Goal: Check status: Check status

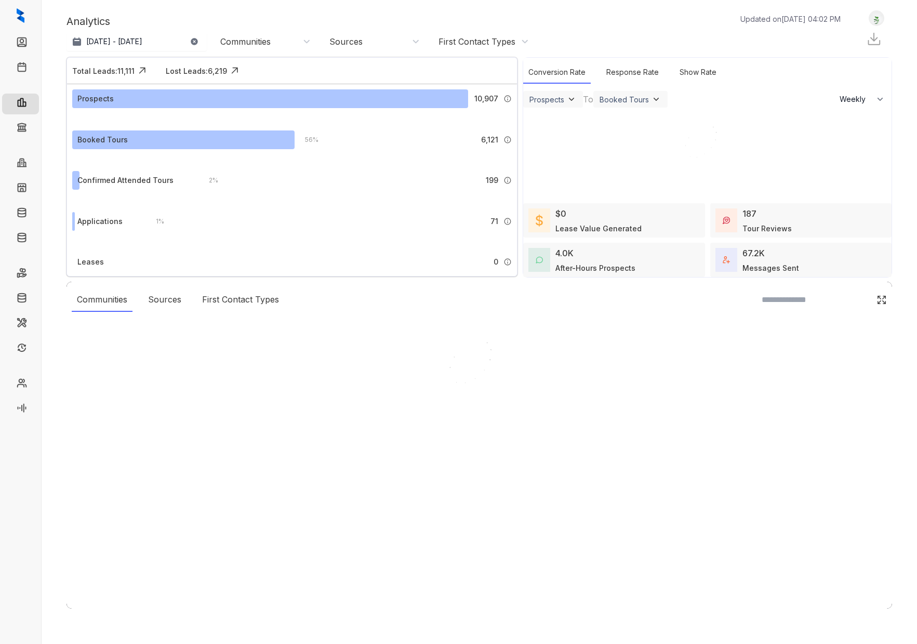
select select "******"
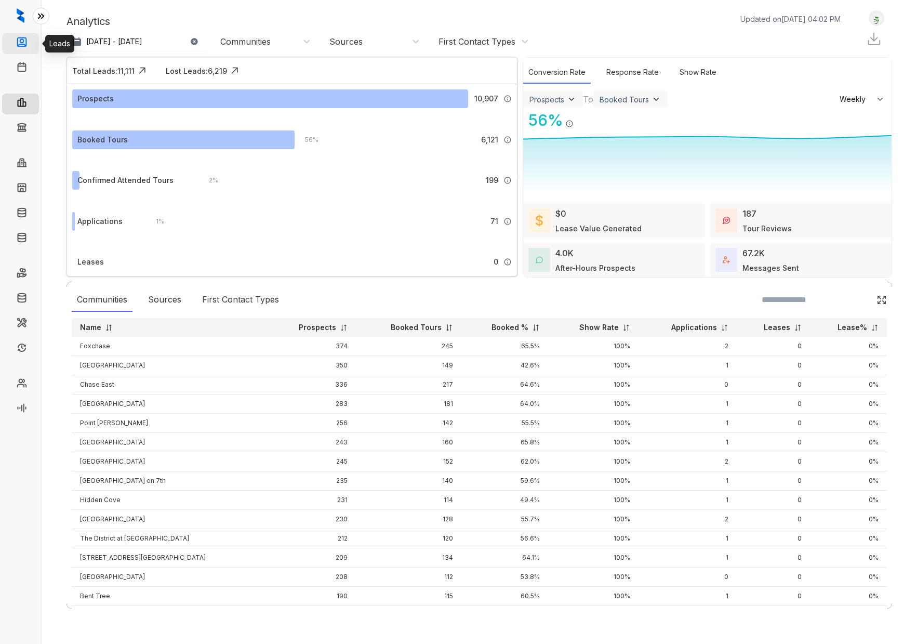
click at [32, 42] on link "Leads" at bounding box center [42, 43] width 21 height 21
click at [42, 20] on icon at bounding box center [41, 16] width 10 height 10
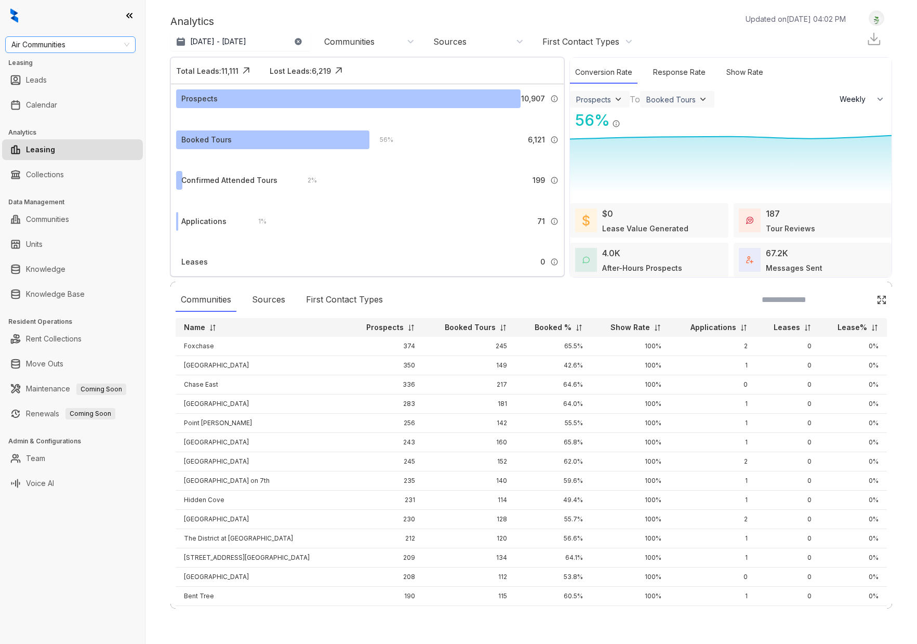
click at [87, 46] on span "Air Communities" at bounding box center [70, 45] width 118 height 16
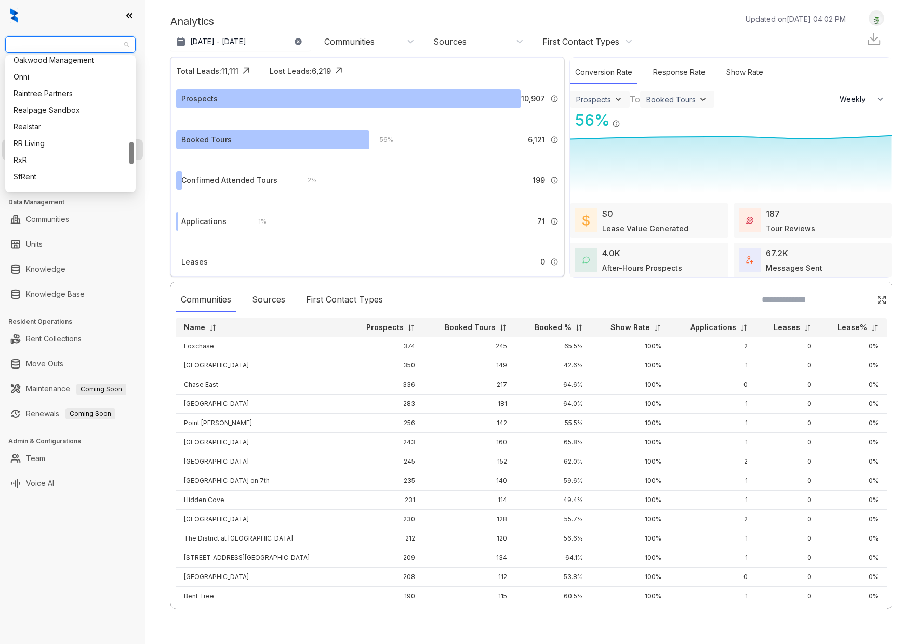
scroll to position [497, 0]
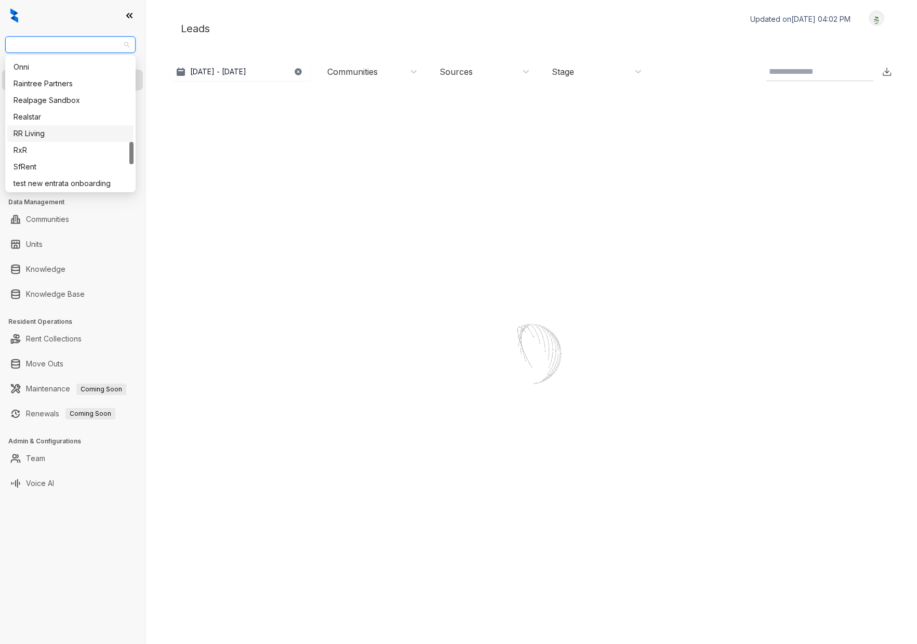
click at [59, 128] on div "RR Living" at bounding box center [71, 133] width 114 height 11
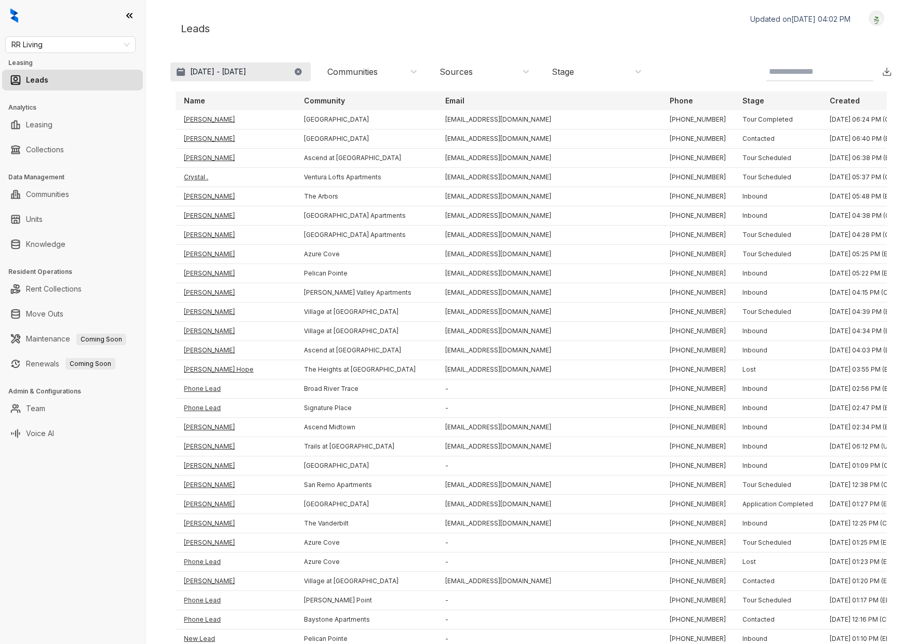
click at [230, 70] on p "[DATE] - [DATE]" at bounding box center [218, 72] width 56 height 10
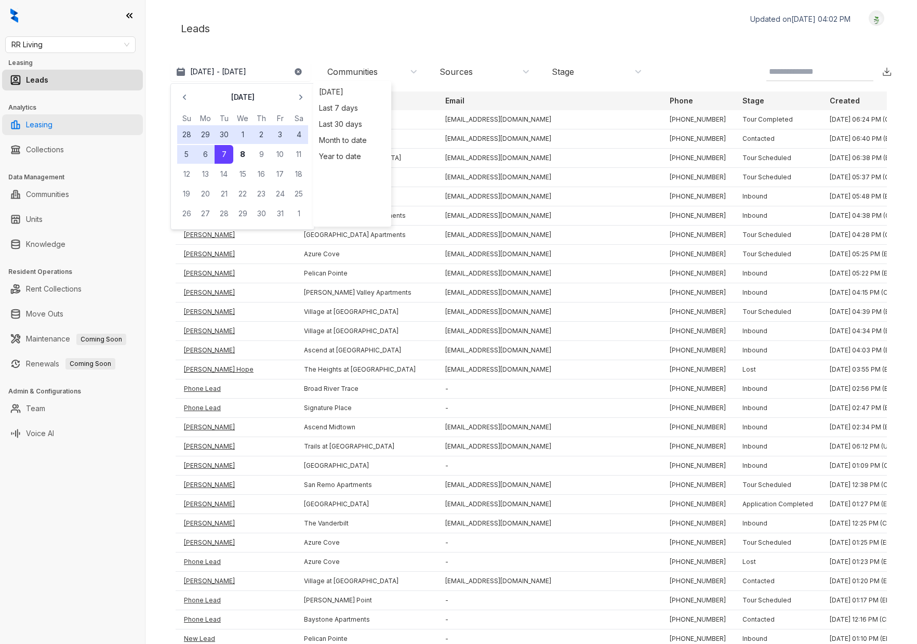
click at [51, 119] on link "Leasing" at bounding box center [39, 124] width 26 height 21
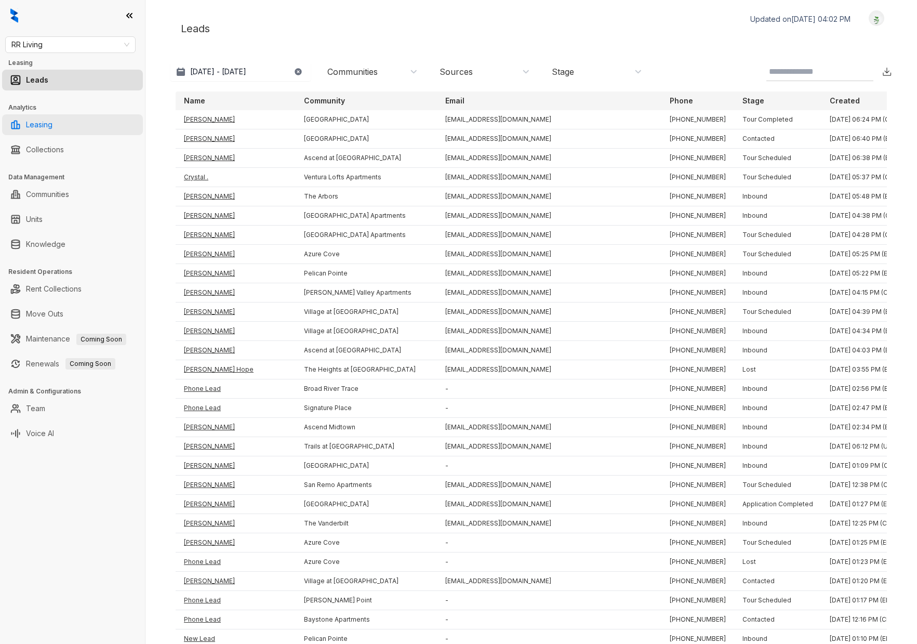
select select "******"
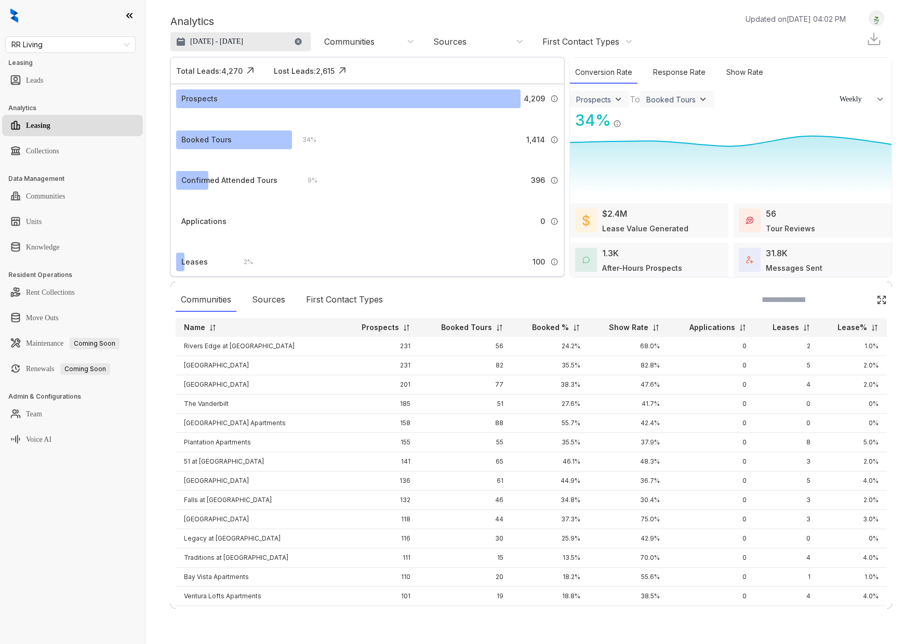
click at [235, 41] on p "[DATE] - [DATE]" at bounding box center [216, 41] width 53 height 10
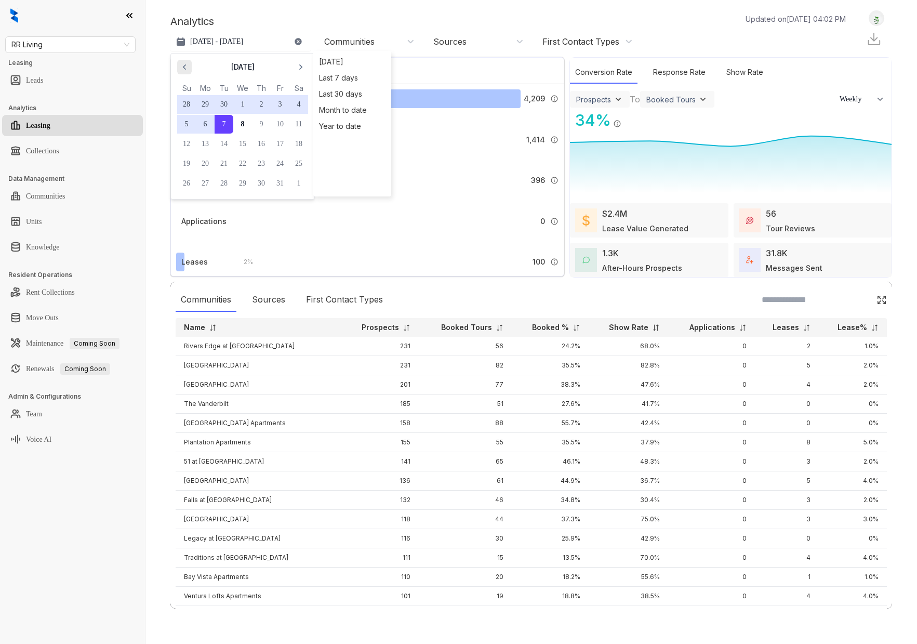
click at [189, 68] on icon "button" at bounding box center [184, 67] width 10 height 10
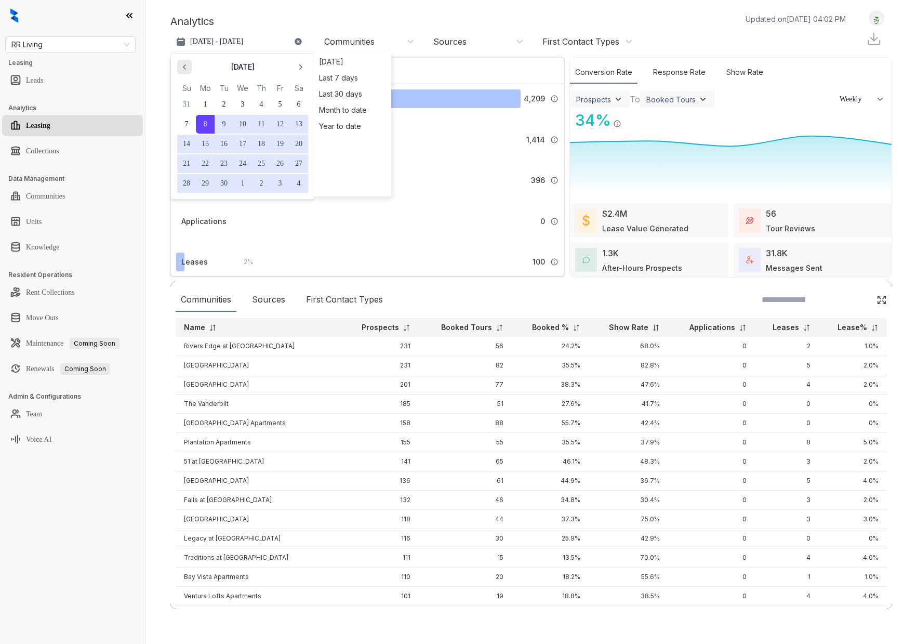
click at [182, 63] on icon "button" at bounding box center [184, 67] width 10 height 10
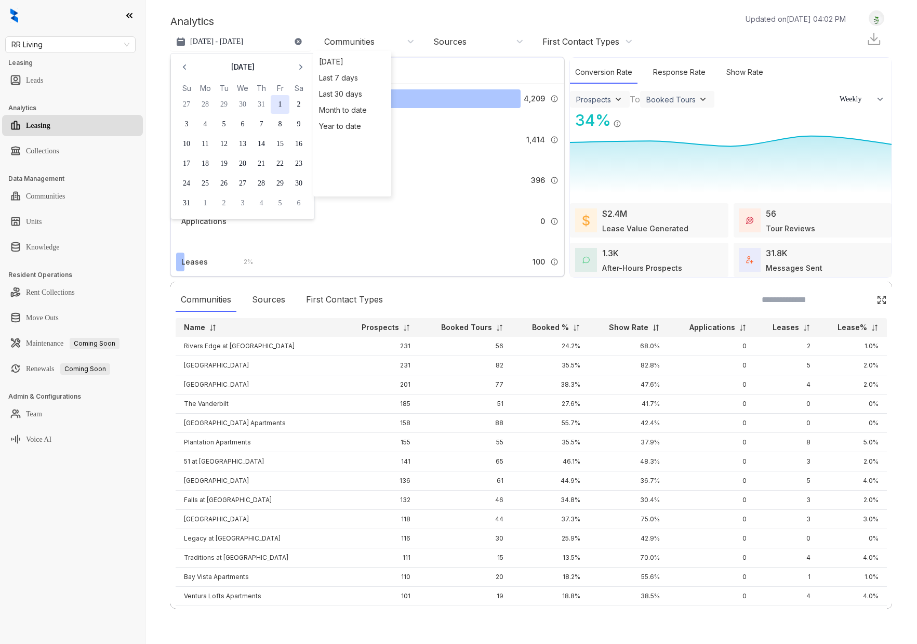
click at [274, 105] on button "1" at bounding box center [280, 104] width 19 height 19
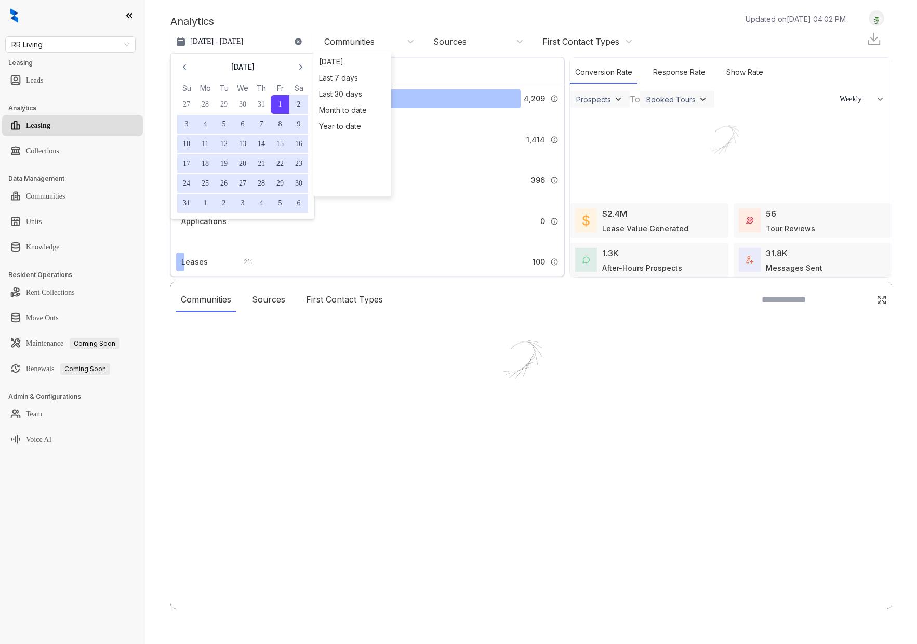
click at [221, 183] on div "Analytics Updated on Oct 08, 2025, 04:02 PM Aug 1, 2025 - Oct 7, 2025 August 20…" at bounding box center [531, 322] width 772 height 644
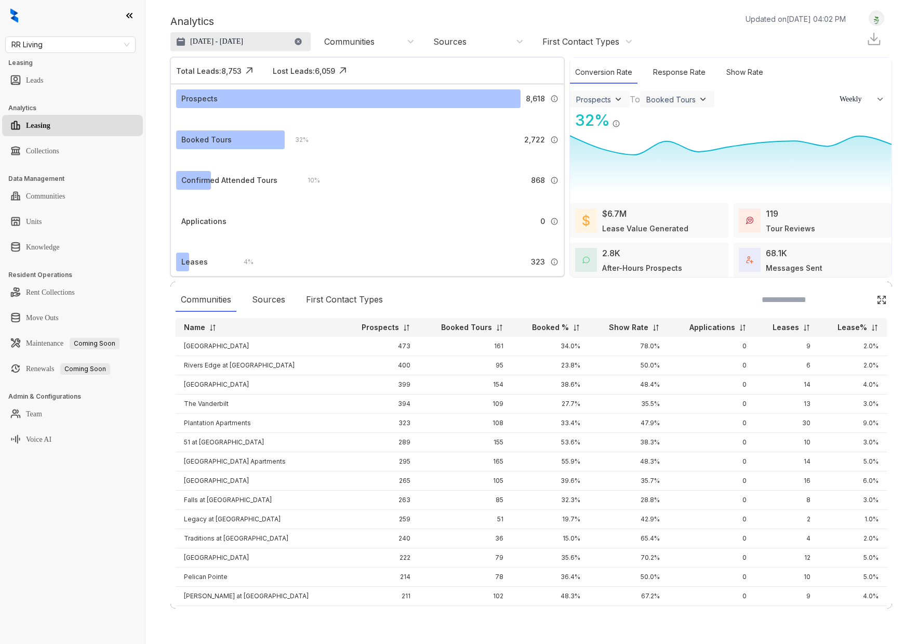
click at [242, 46] on p "Aug 1, 2025 - Oct 7, 2025" at bounding box center [216, 41] width 53 height 10
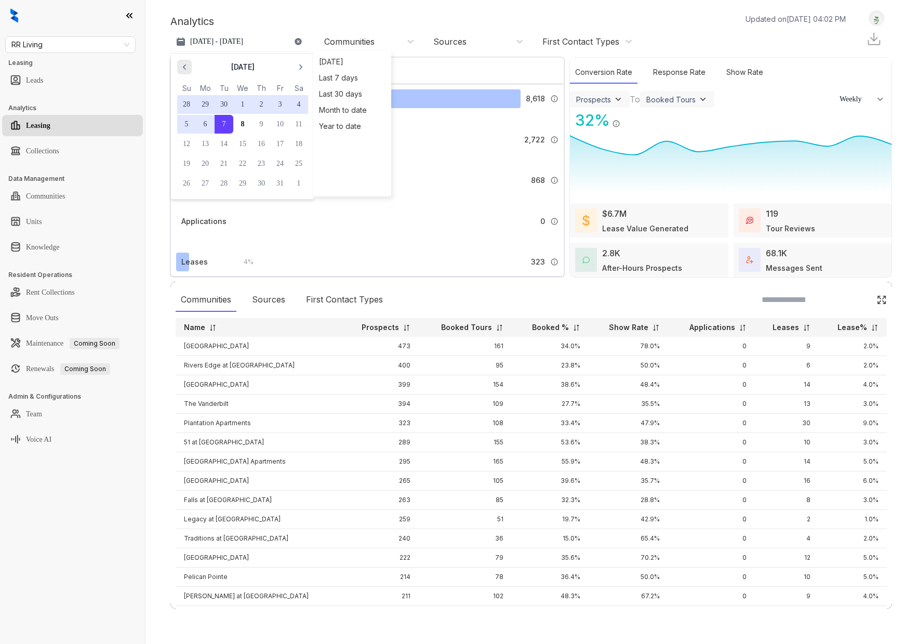
click at [190, 70] on span "button" at bounding box center [184, 67] width 17 height 17
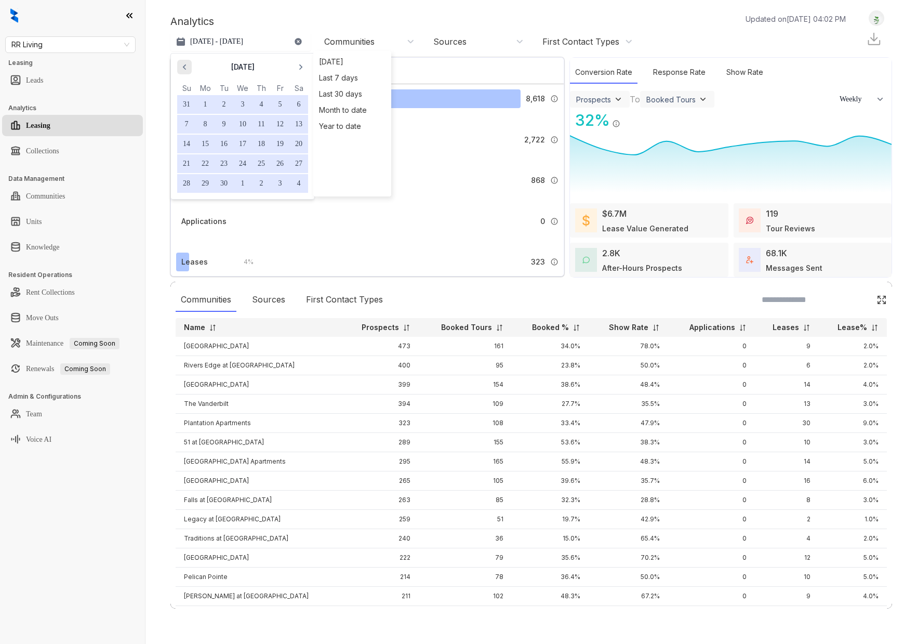
click at [190, 70] on span "button" at bounding box center [184, 67] width 17 height 17
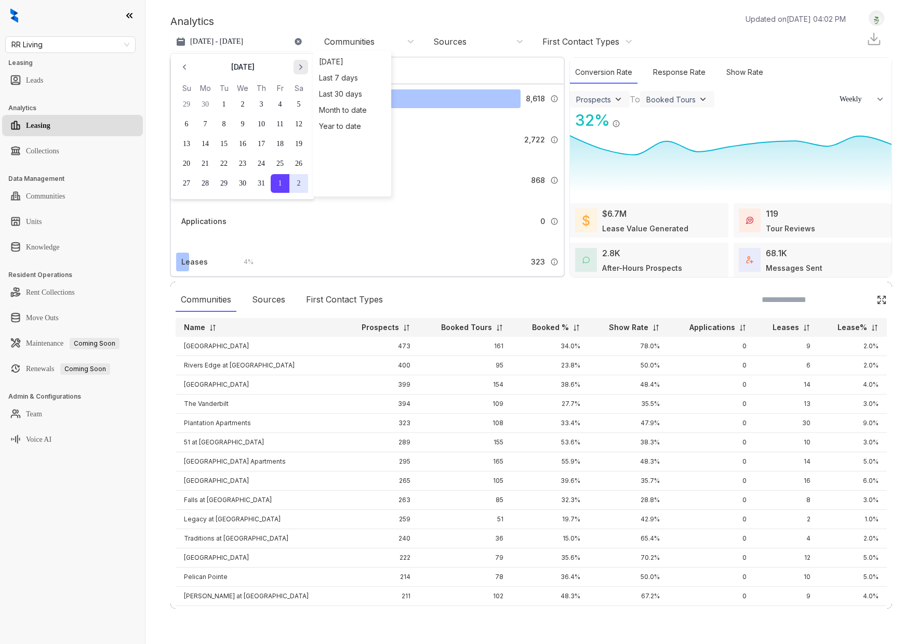
drag, startPoint x: 306, startPoint y: 62, endPoint x: 298, endPoint y: 69, distance: 10.7
click at [306, 62] on icon "button" at bounding box center [301, 67] width 10 height 10
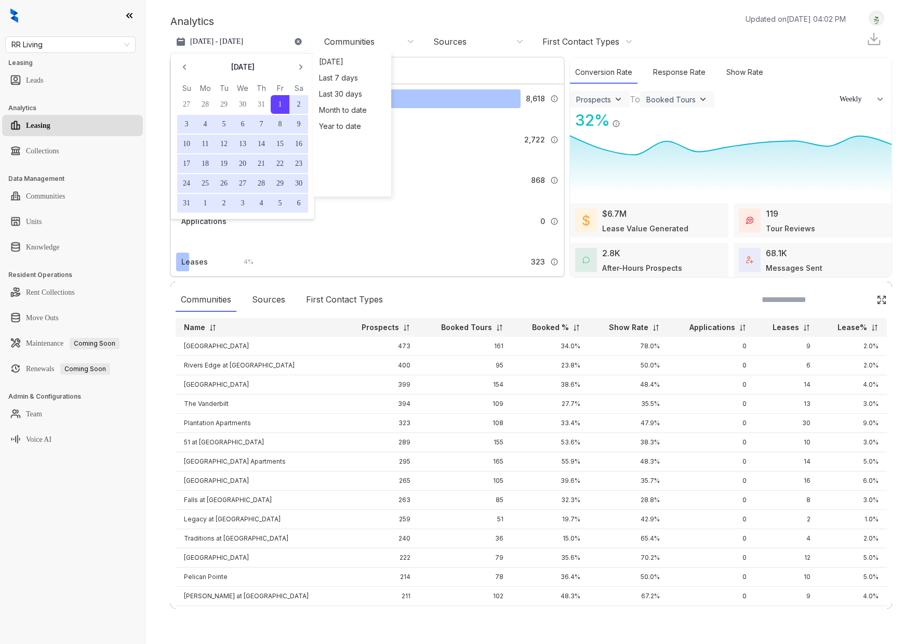
click at [225, 184] on button "26" at bounding box center [224, 183] width 19 height 19
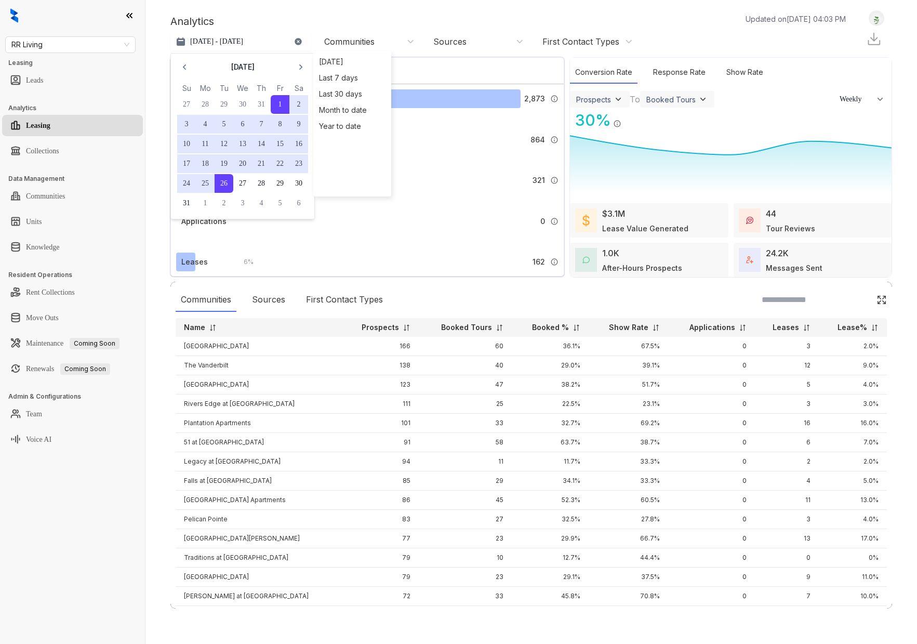
click at [295, 12] on div "Analytics Updated on Oct 08, 2025, 04:03 PM Aug 1 - 26, 2025 August 2025 Su Mo …" at bounding box center [531, 31] width 722 height 42
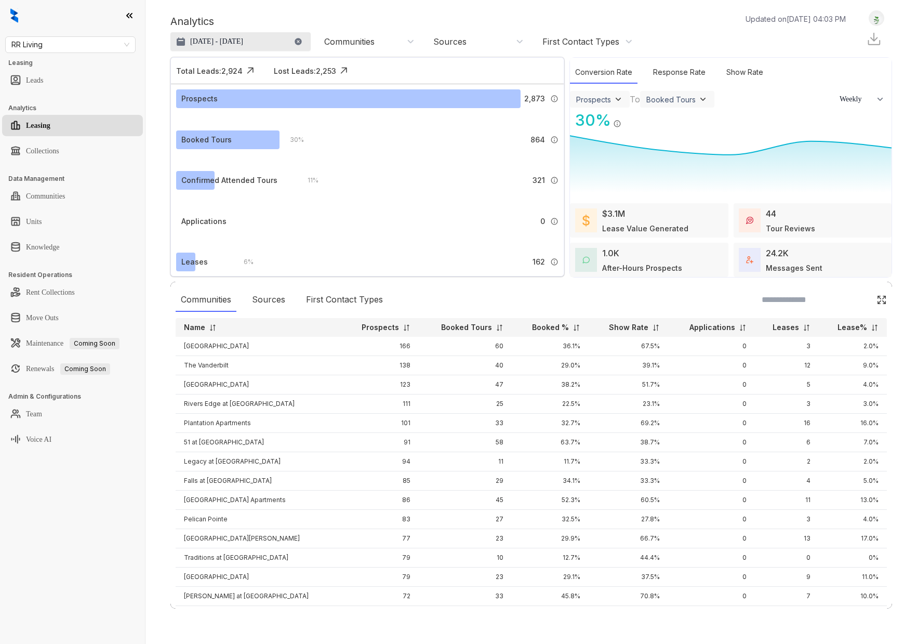
click at [254, 41] on button "Aug 1 - 26, 2025" at bounding box center [240, 41] width 140 height 19
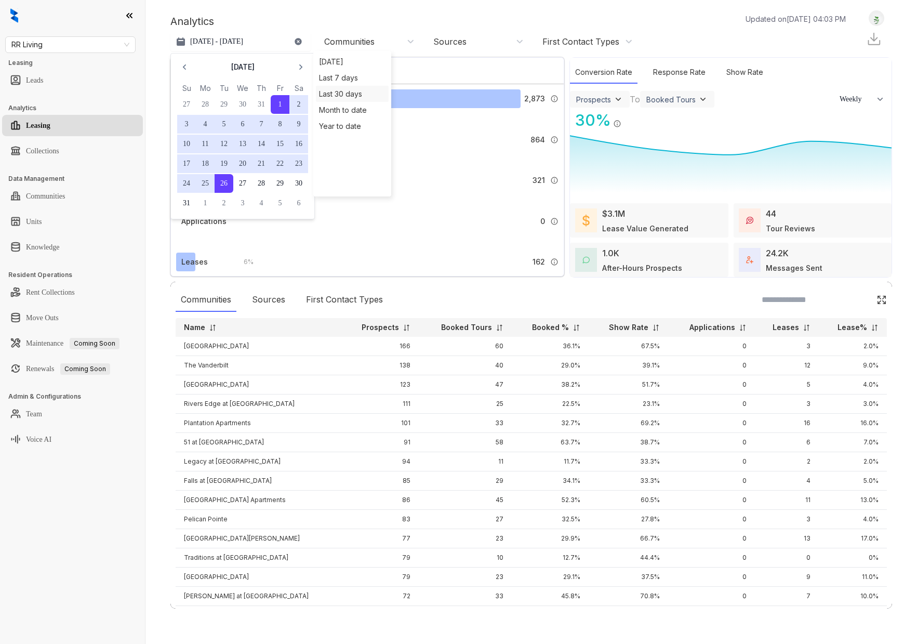
click at [329, 91] on div "Last 30 days" at bounding box center [352, 94] width 73 height 16
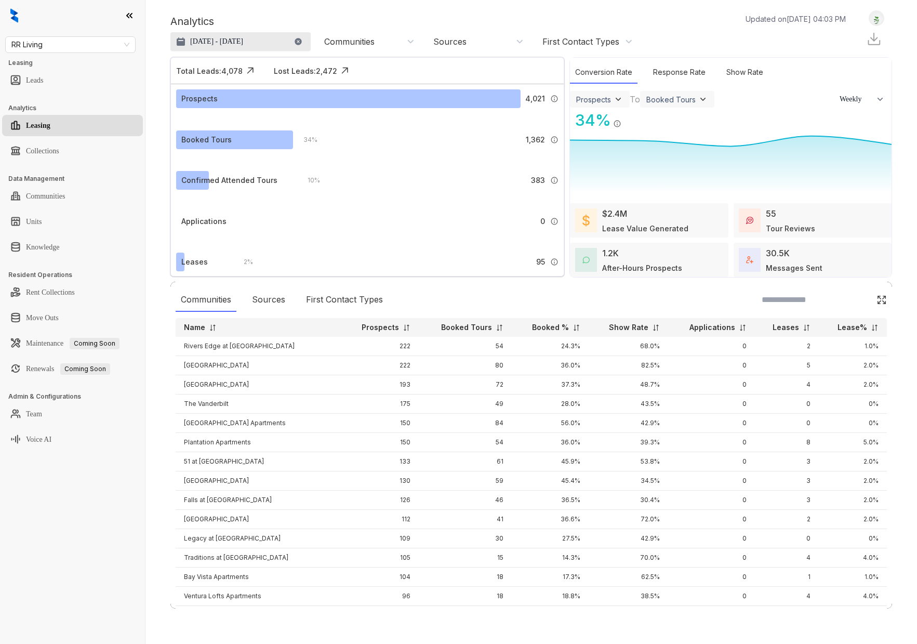
click at [238, 41] on p "Sep 9, 2025 - Oct 8, 2025" at bounding box center [216, 41] width 53 height 10
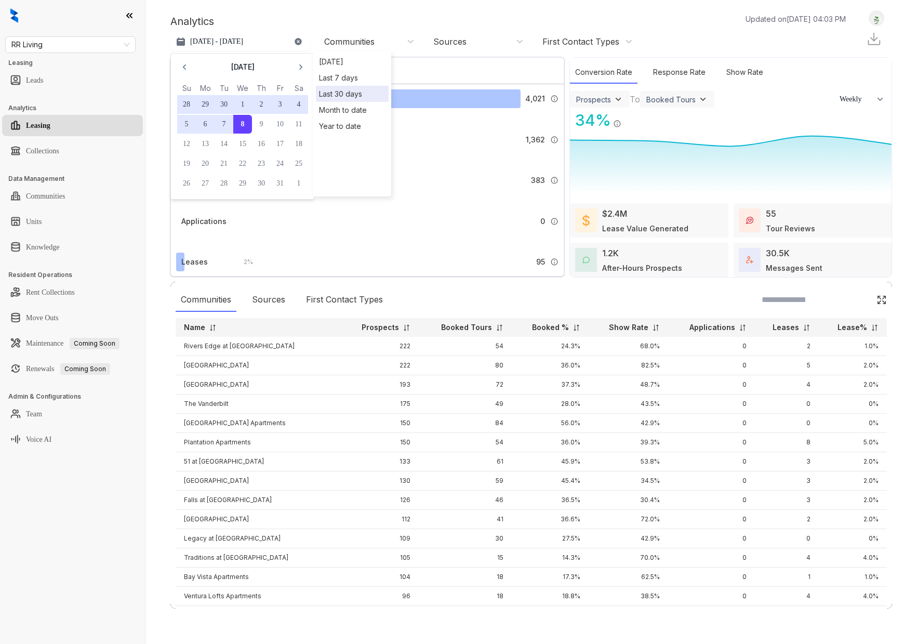
click at [339, 75] on div "Last 7 days" at bounding box center [352, 78] width 73 height 16
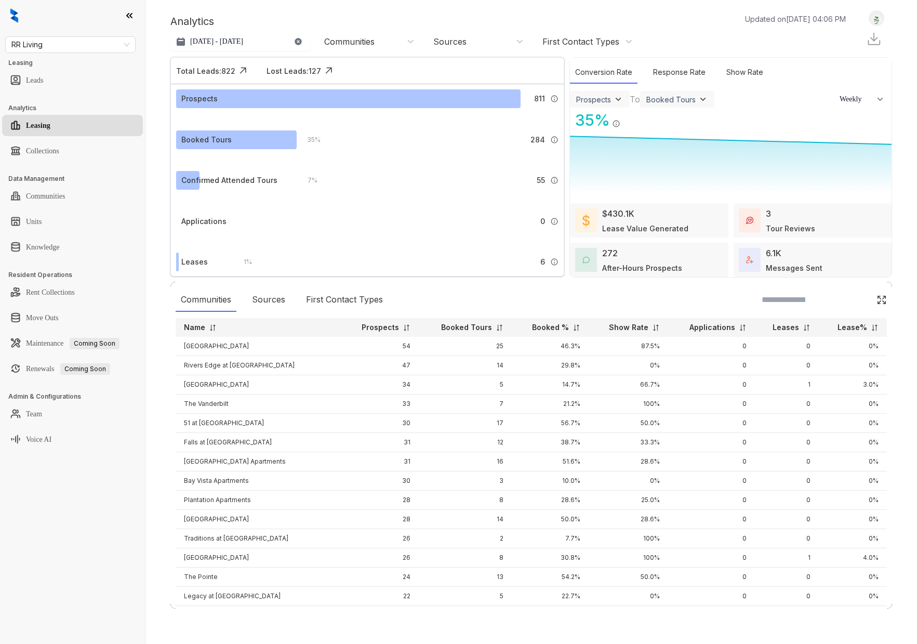
click at [395, 43] on div "Communities" at bounding box center [369, 41] width 90 height 11
click at [260, 303] on div "Sources" at bounding box center [269, 300] width 44 height 24
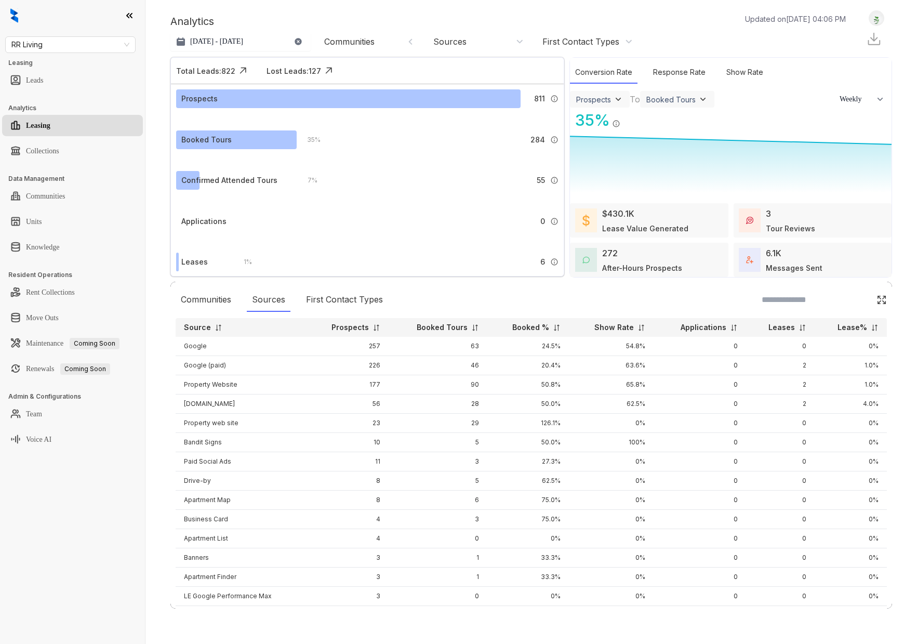
click at [390, 41] on div "Communities" at bounding box center [369, 41] width 90 height 11
